Goal: Use online tool/utility

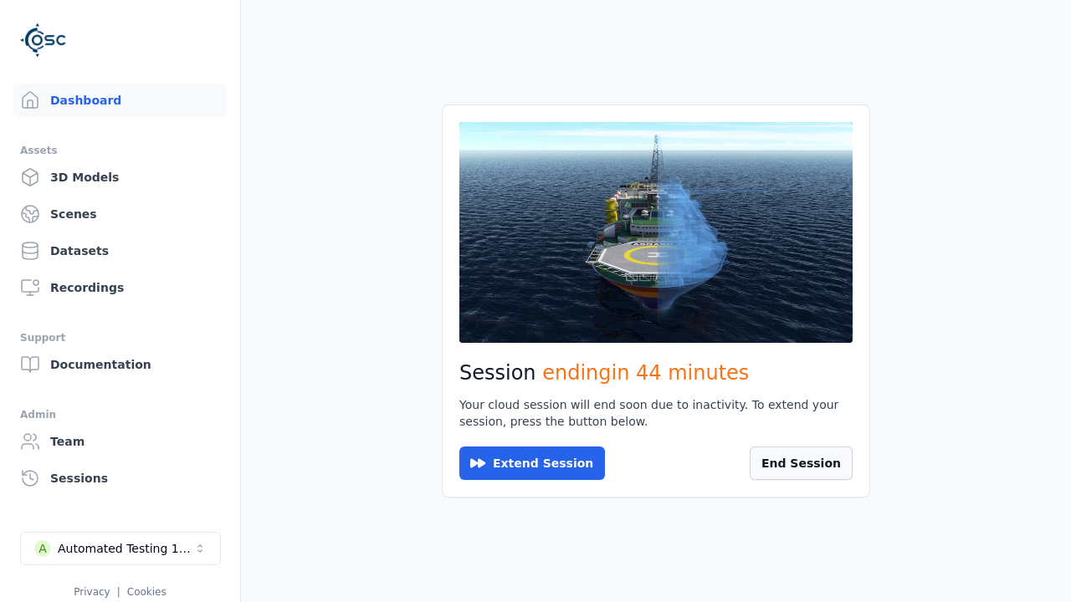
click at [823, 462] on button "End Session" at bounding box center [800, 463] width 103 height 33
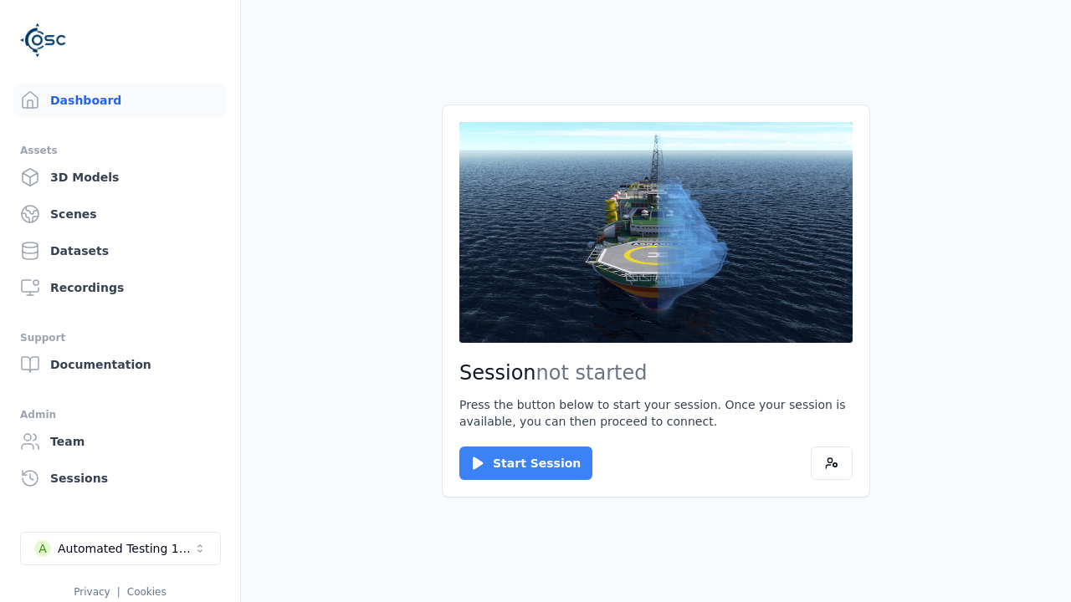
click at [515, 463] on button "Start Session" at bounding box center [525, 463] width 133 height 33
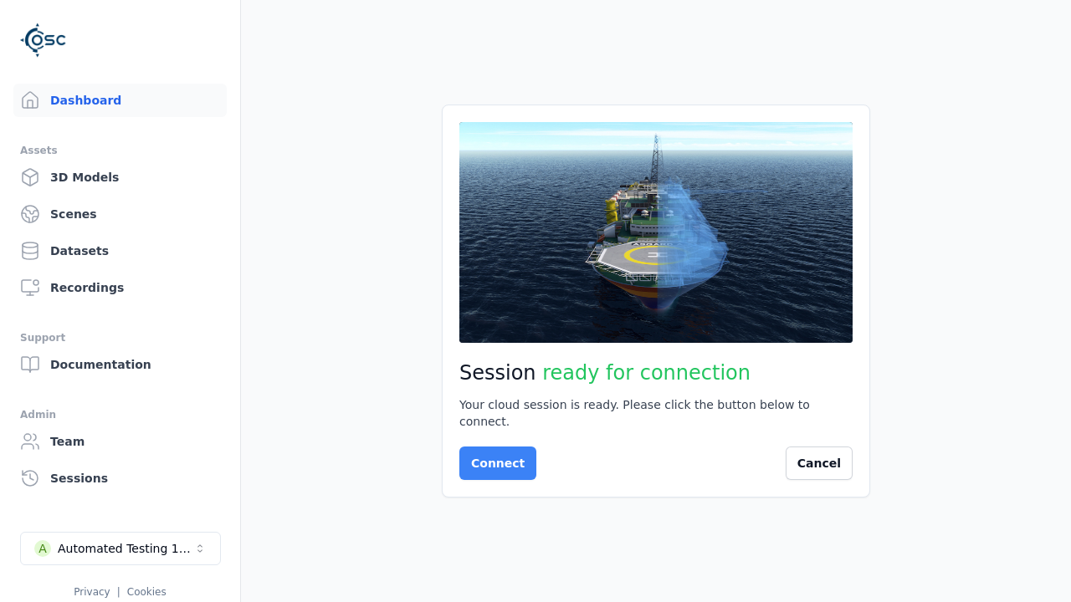
click at [493, 455] on button "Connect" at bounding box center [497, 463] width 77 height 33
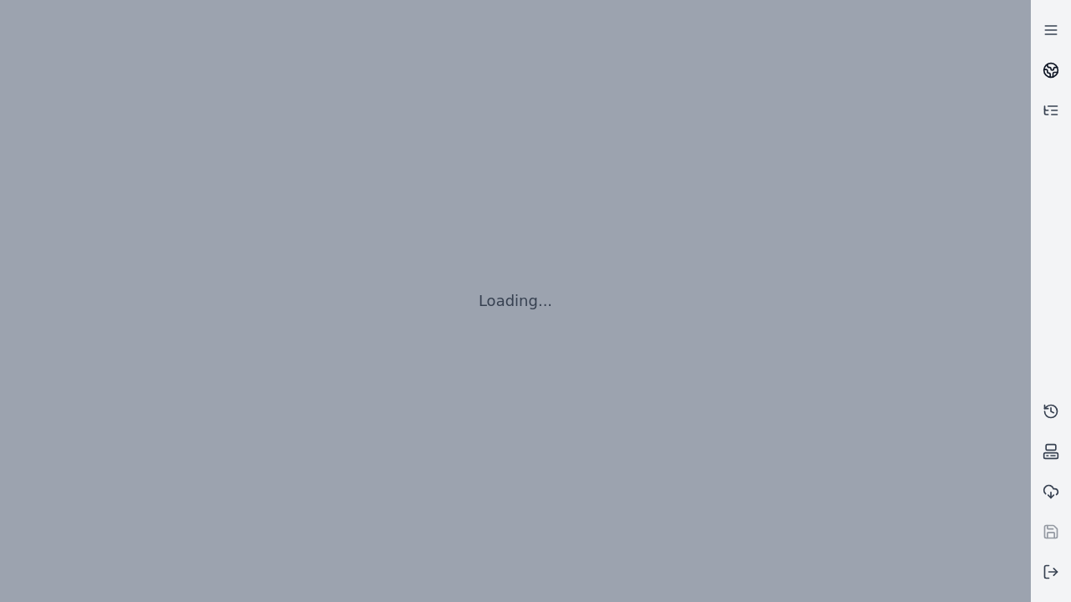
click at [1051, 70] on icon at bounding box center [1052, 67] width 10 height 6
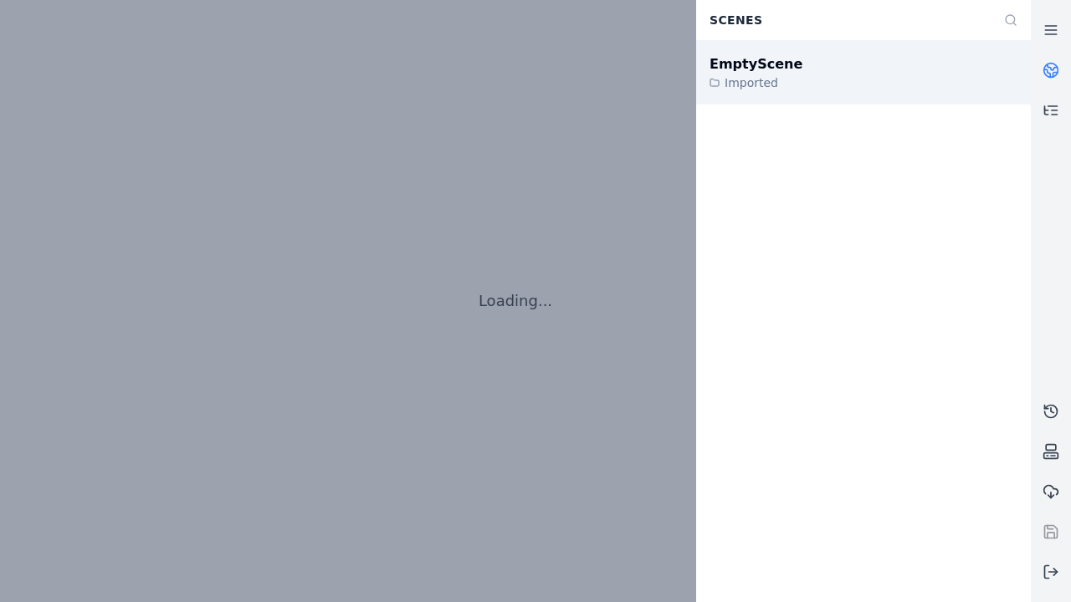
click at [746, 64] on div "EmptyScene" at bounding box center [755, 64] width 93 height 20
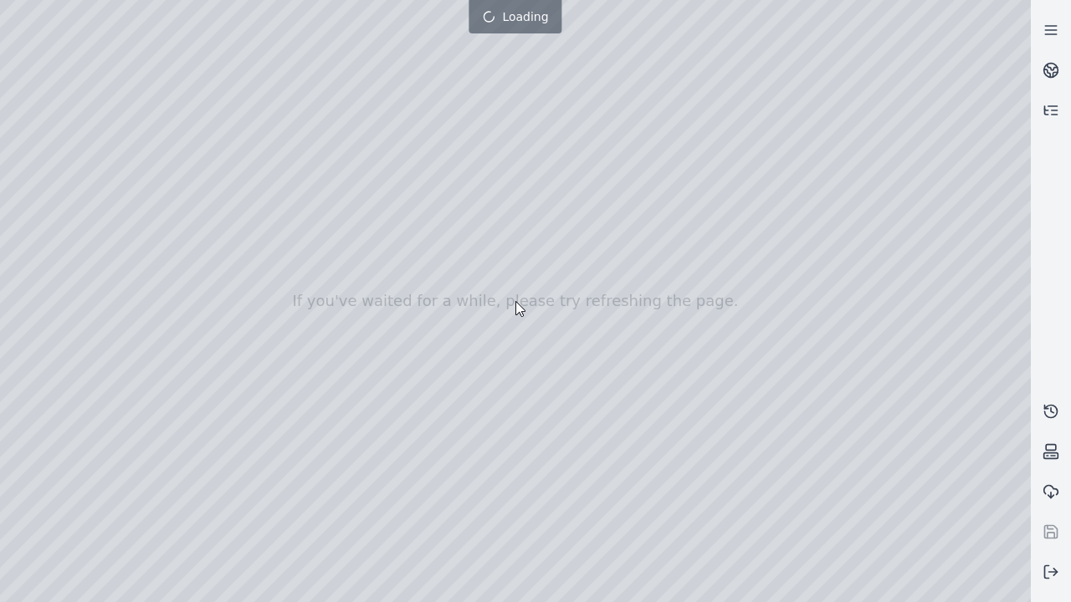
click at [37, 152] on div at bounding box center [515, 301] width 1031 height 602
click at [36, 173] on div at bounding box center [515, 301] width 1031 height 602
click at [186, 39] on div at bounding box center [515, 301] width 1031 height 602
